Goal: Task Accomplishment & Management: Manage account settings

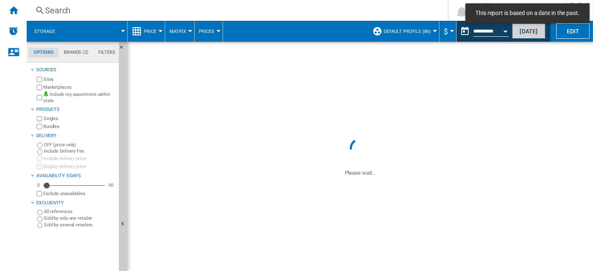
click at [532, 31] on button "[DATE]" at bounding box center [528, 30] width 33 height 15
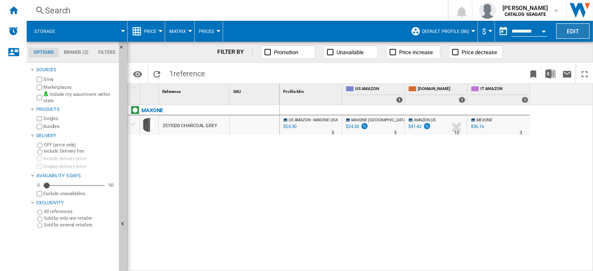
click at [582, 31] on button "Edit" at bounding box center [573, 30] width 33 height 15
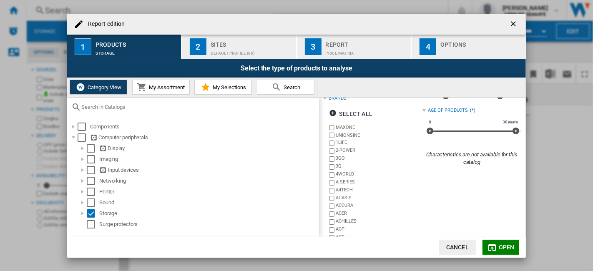
scroll to position [56, 0]
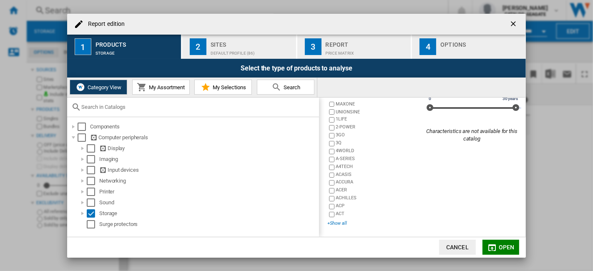
click at [346, 224] on div "+Show all" at bounding box center [375, 223] width 95 height 6
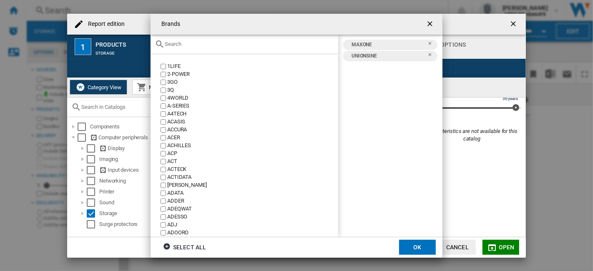
click at [204, 47] on input "text" at bounding box center [249, 44] width 169 height 6
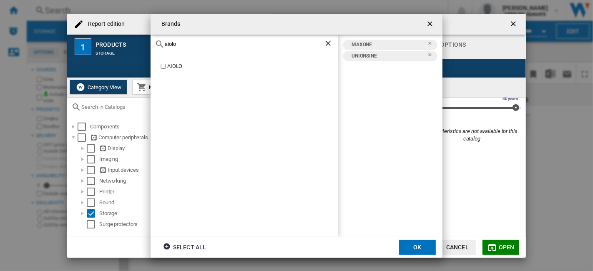
type input "aiolo"
click at [196, 45] on input "aiolo" at bounding box center [244, 44] width 159 height 6
drag, startPoint x: 192, startPoint y: 45, endPoint x: 155, endPoint y: 46, distance: 36.3
click at [155, 46] on div "aiolo" at bounding box center [245, 45] width 188 height 20
click at [192, 47] on div "aiolo" at bounding box center [245, 45] width 188 height 20
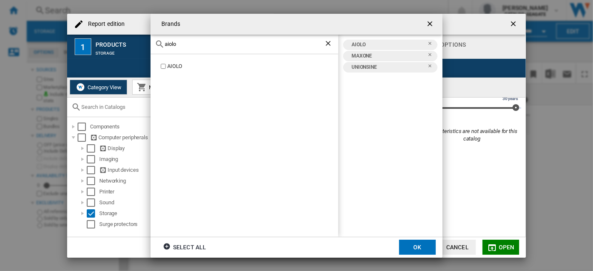
click at [192, 47] on div "aiolo" at bounding box center [245, 45] width 188 height 20
click at [172, 48] on div "aiolo" at bounding box center [245, 45] width 188 height 20
click at [324, 44] on ng-md-icon "Clear search" at bounding box center [329, 44] width 10 height 10
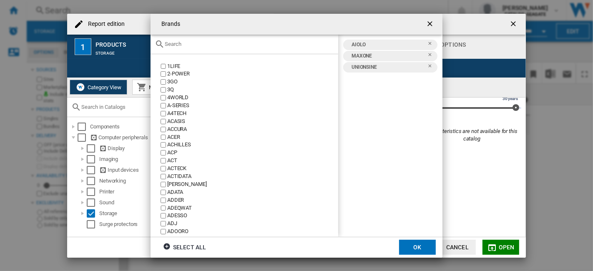
click at [198, 43] on input "text" at bounding box center [249, 44] width 169 height 6
paste input "Yotuo"
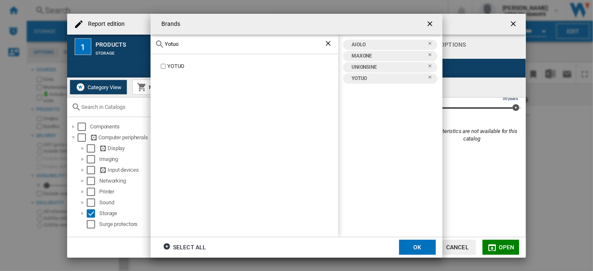
click at [195, 52] on div "Yotuo" at bounding box center [245, 45] width 188 height 20
click at [195, 47] on div "Yotuo" at bounding box center [245, 45] width 188 height 20
click at [168, 45] on input "Yotuo" at bounding box center [244, 44] width 159 height 6
paste input "Ezekers"
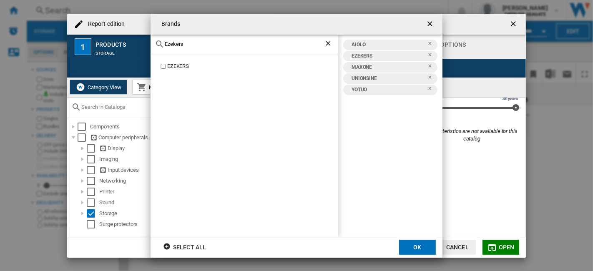
click at [172, 46] on input "Ezekers" at bounding box center [244, 44] width 159 height 6
paste input "NewQ"
click at [174, 41] on input "NewQ" at bounding box center [244, 44] width 159 height 6
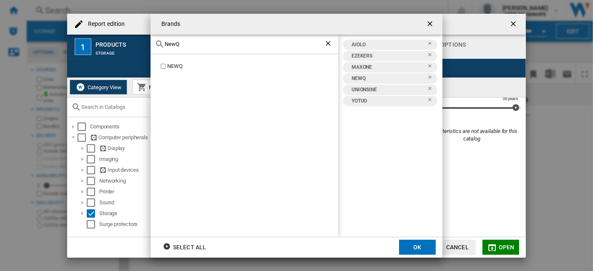
paste input "ModusTech"
type input "ModusTech"
click at [411, 245] on button "OK" at bounding box center [417, 247] width 37 height 15
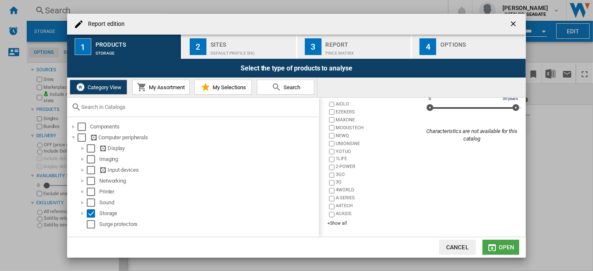
click at [497, 251] on md-icon "button" at bounding box center [493, 248] width 10 height 10
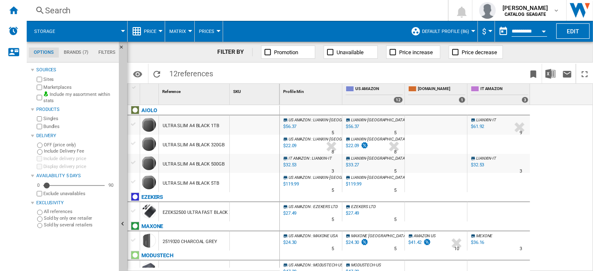
click at [469, 33] on button "Default profile (86)" at bounding box center [447, 31] width 51 height 21
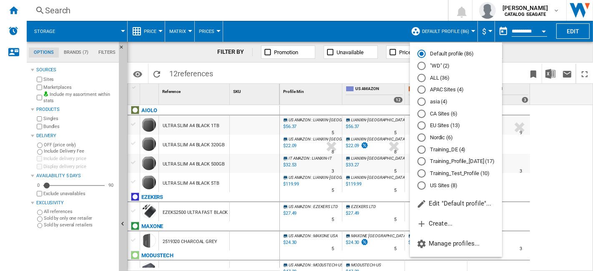
click at [469, 33] on md-backdrop at bounding box center [296, 135] width 593 height 271
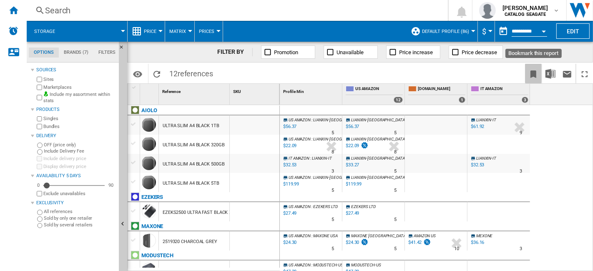
click at [538, 74] on ng-md-icon "Bookmark this report" at bounding box center [534, 74] width 10 height 10
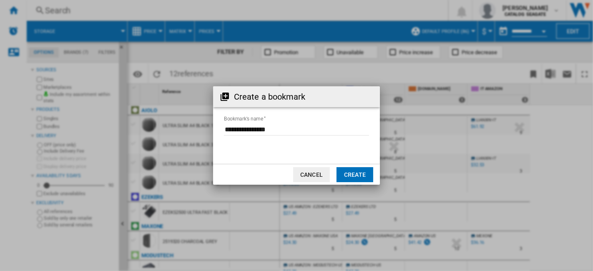
click at [297, 130] on input "Bookmark's name" at bounding box center [296, 129] width 145 height 13
drag, startPoint x: 311, startPoint y: 130, endPoint x: 205, endPoint y: 133, distance: 105.6
click at [206, 133] on div "Create a bookmark Bookmark's name Cancel Create" at bounding box center [296, 135] width 593 height 271
type input "**********"
drag, startPoint x: 351, startPoint y: 173, endPoint x: 300, endPoint y: 158, distance: 52.3
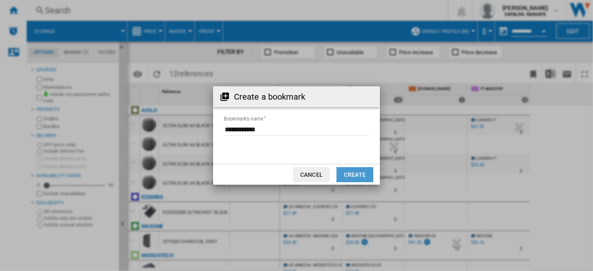
click at [350, 173] on button "Create" at bounding box center [355, 174] width 37 height 15
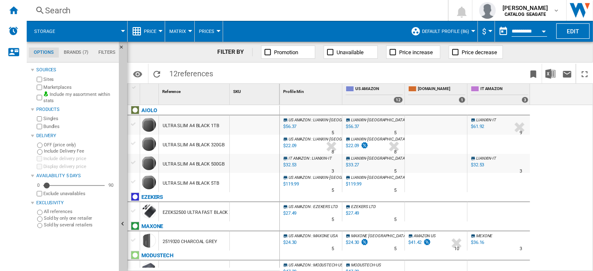
click at [470, 32] on button "Default profile (86)" at bounding box center [447, 31] width 51 height 21
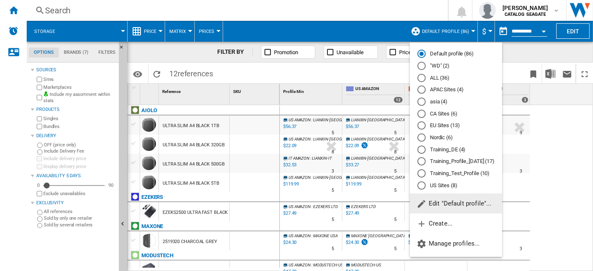
click at [404, 4] on md-backdrop at bounding box center [296, 135] width 593 height 271
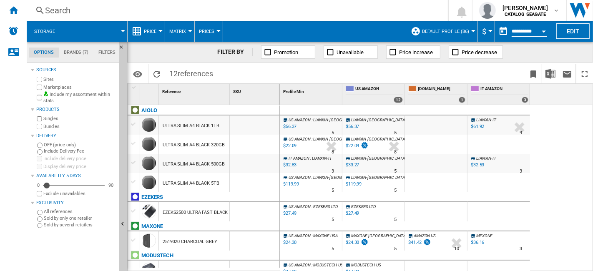
click at [469, 30] on button "Default profile (86)" at bounding box center [447, 31] width 51 height 21
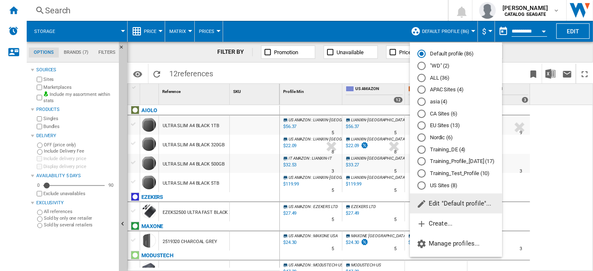
click at [468, 205] on span "Edit "Default profile"..." at bounding box center [454, 204] width 75 height 8
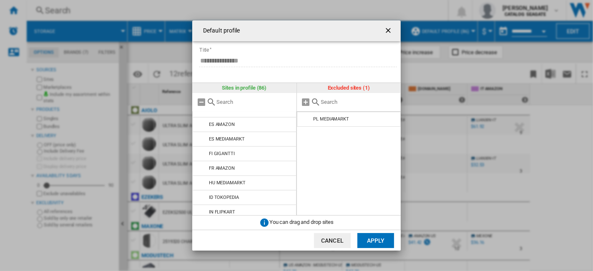
scroll to position [828, 0]
click at [388, 27] on ng-md-icon "getI18NText('BUTTONS.CLOSE_DIALOG')" at bounding box center [389, 31] width 10 height 10
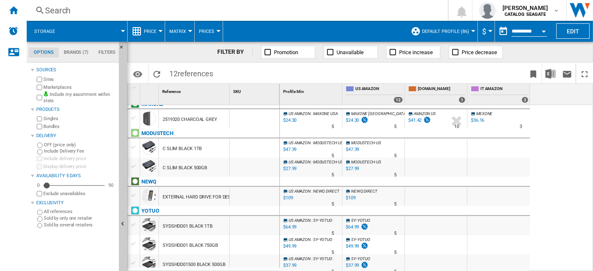
scroll to position [124, 0]
